Goal: Information Seeking & Learning: Learn about a topic

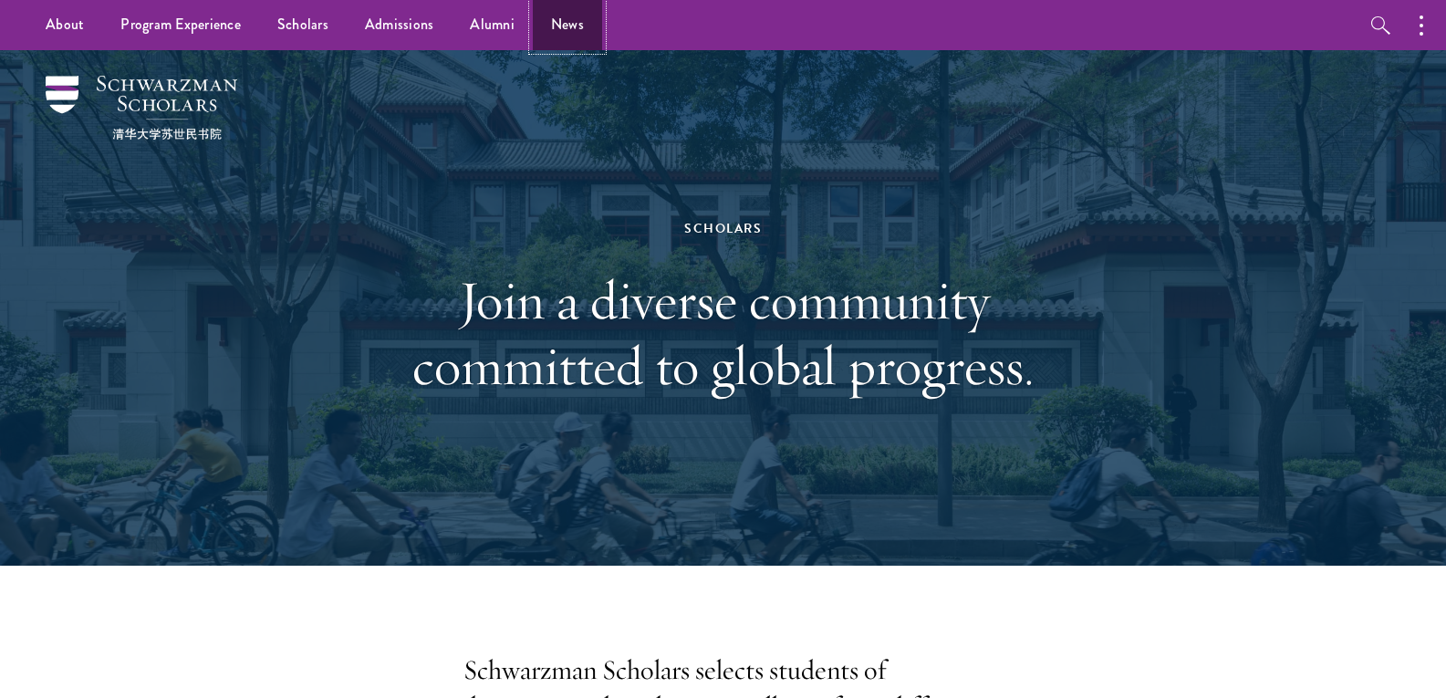
click at [564, 17] on link "News" at bounding box center [567, 25] width 69 height 50
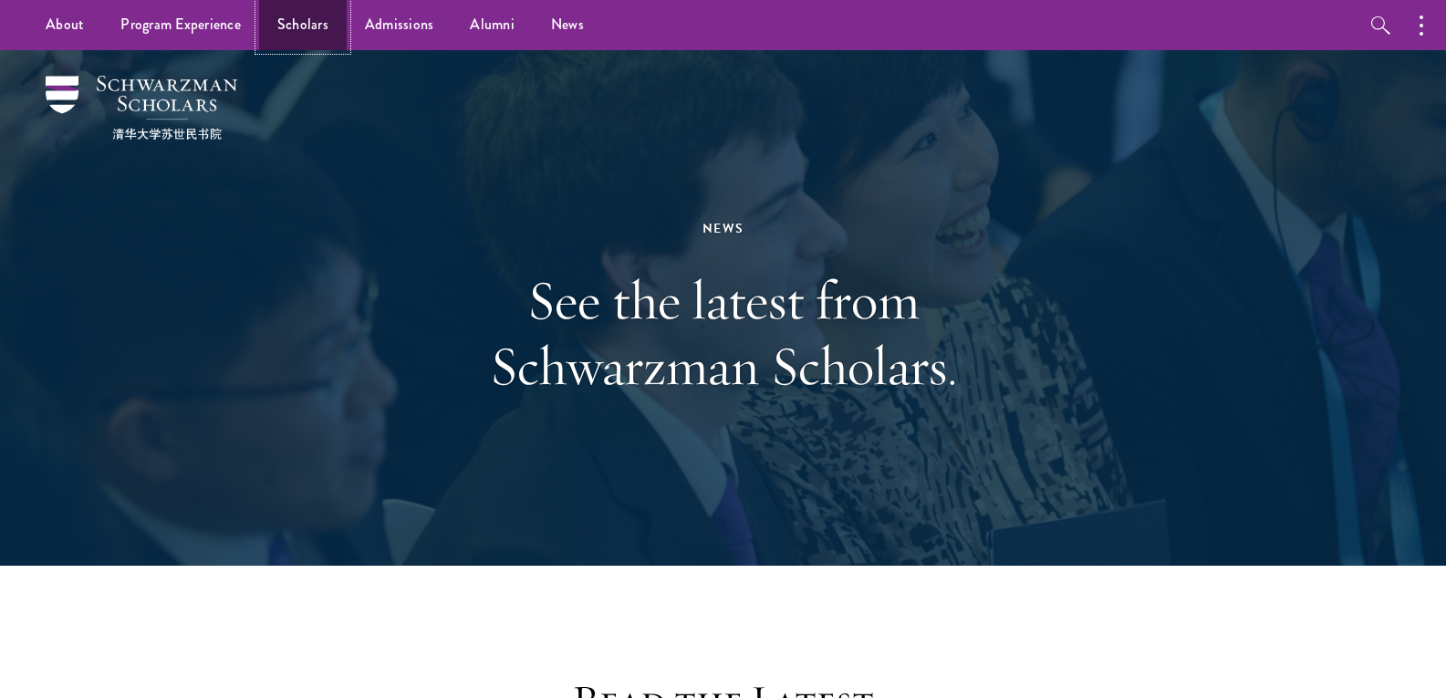
click at [303, 26] on link "Scholars" at bounding box center [303, 25] width 88 height 50
